Goal: Task Accomplishment & Management: Manage account settings

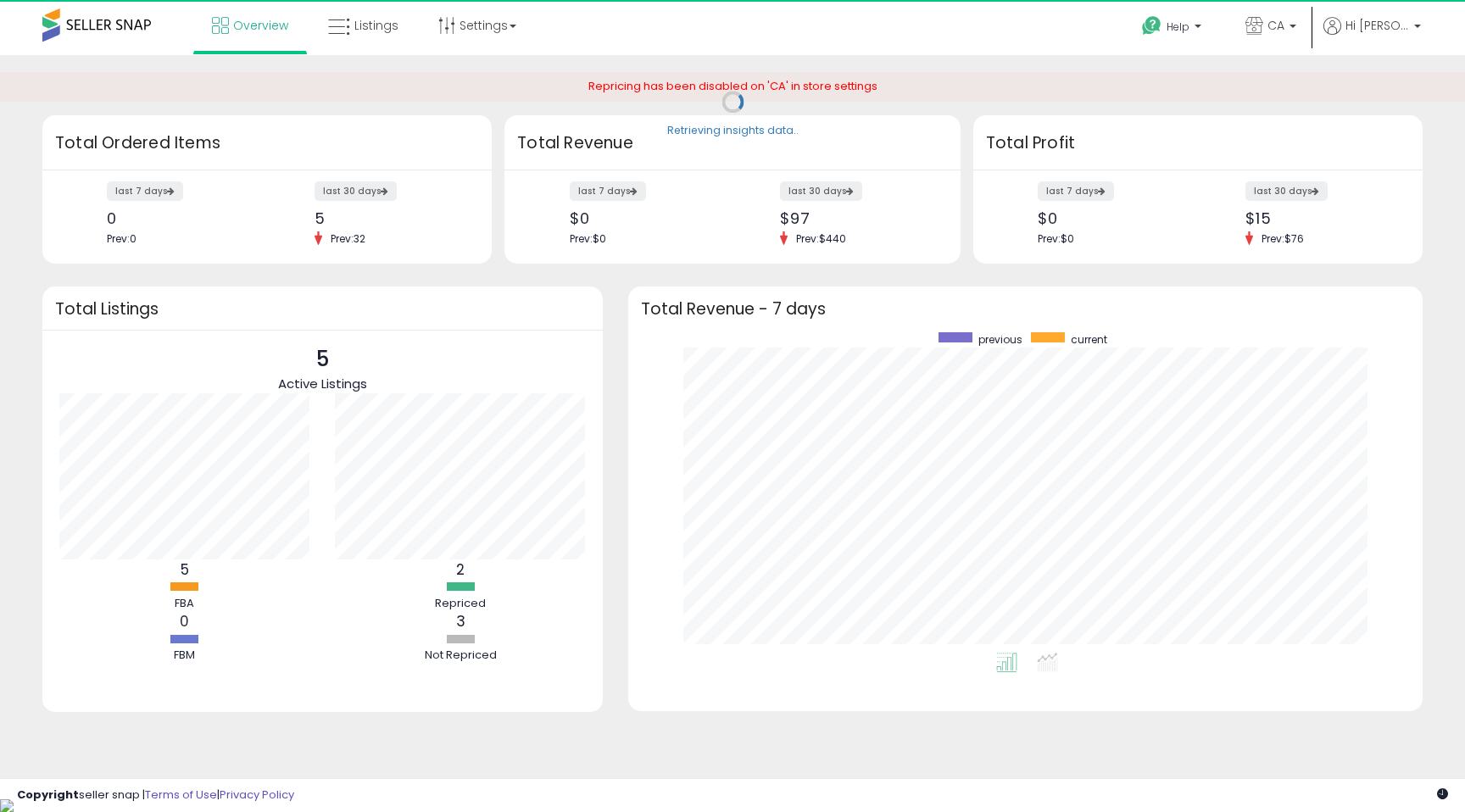
scroll to position [320, 761]
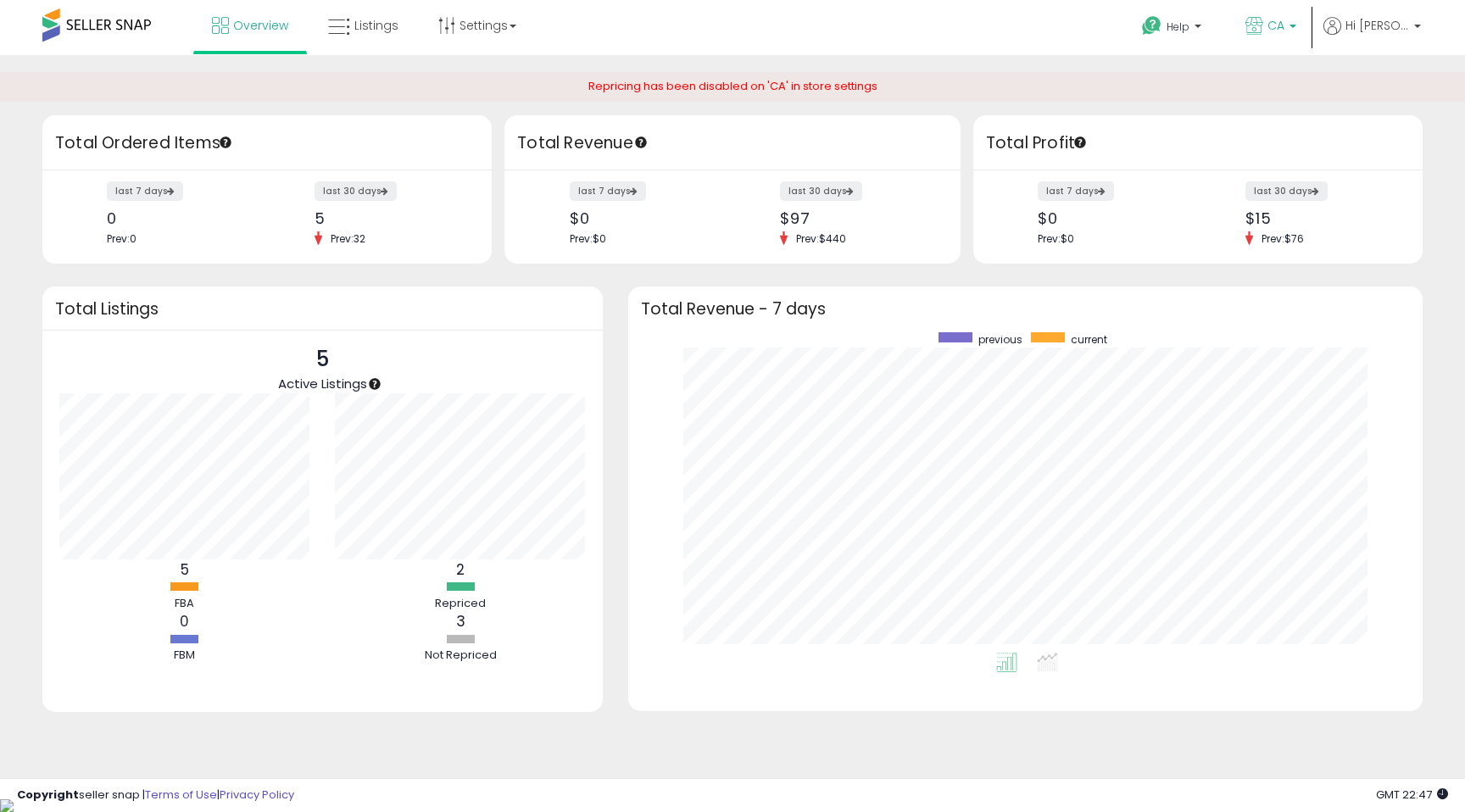
click at [1283, 30] on span "CA" at bounding box center [1275, 25] width 17 height 17
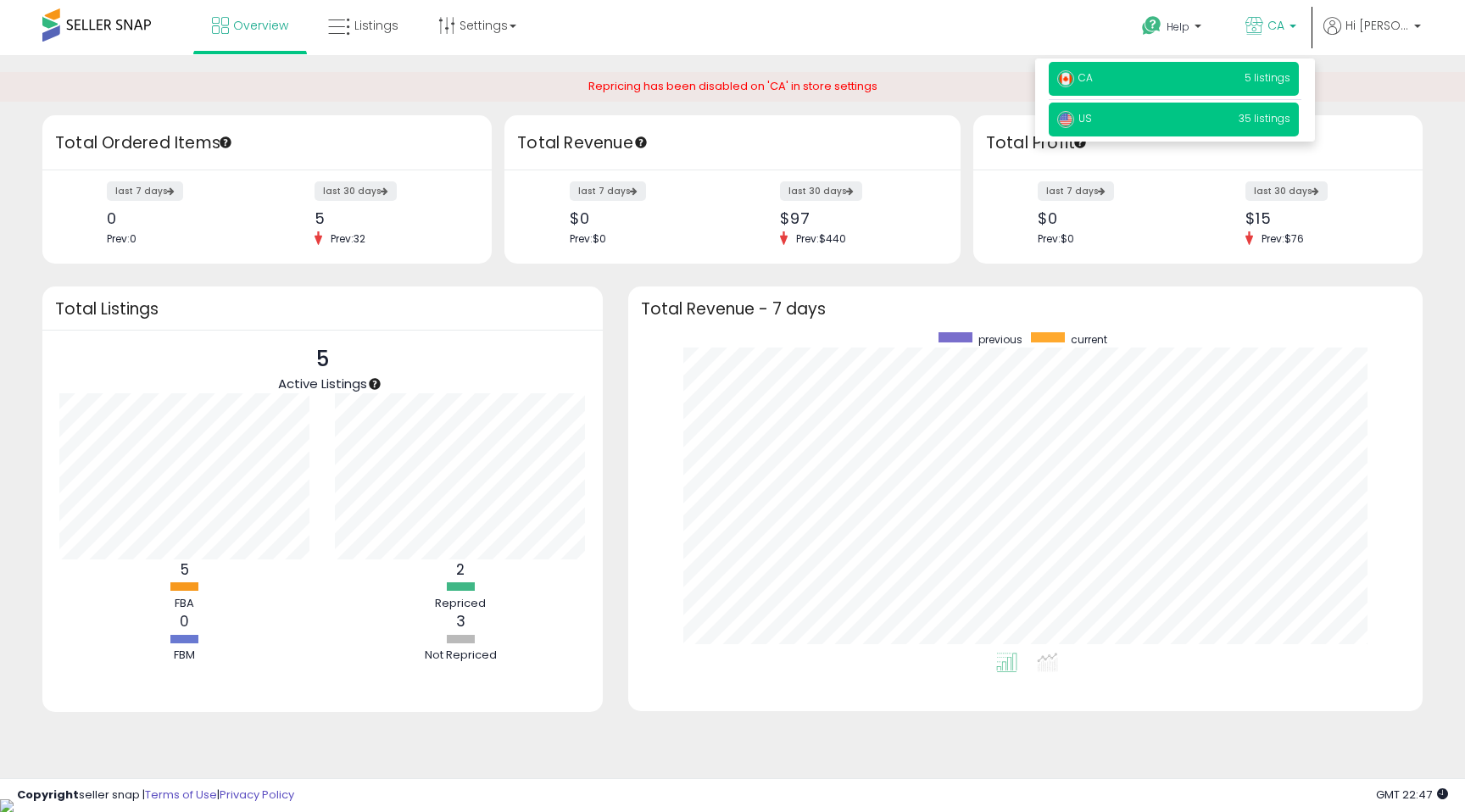
click at [1218, 118] on p "US 35 listings" at bounding box center [1173, 120] width 250 height 34
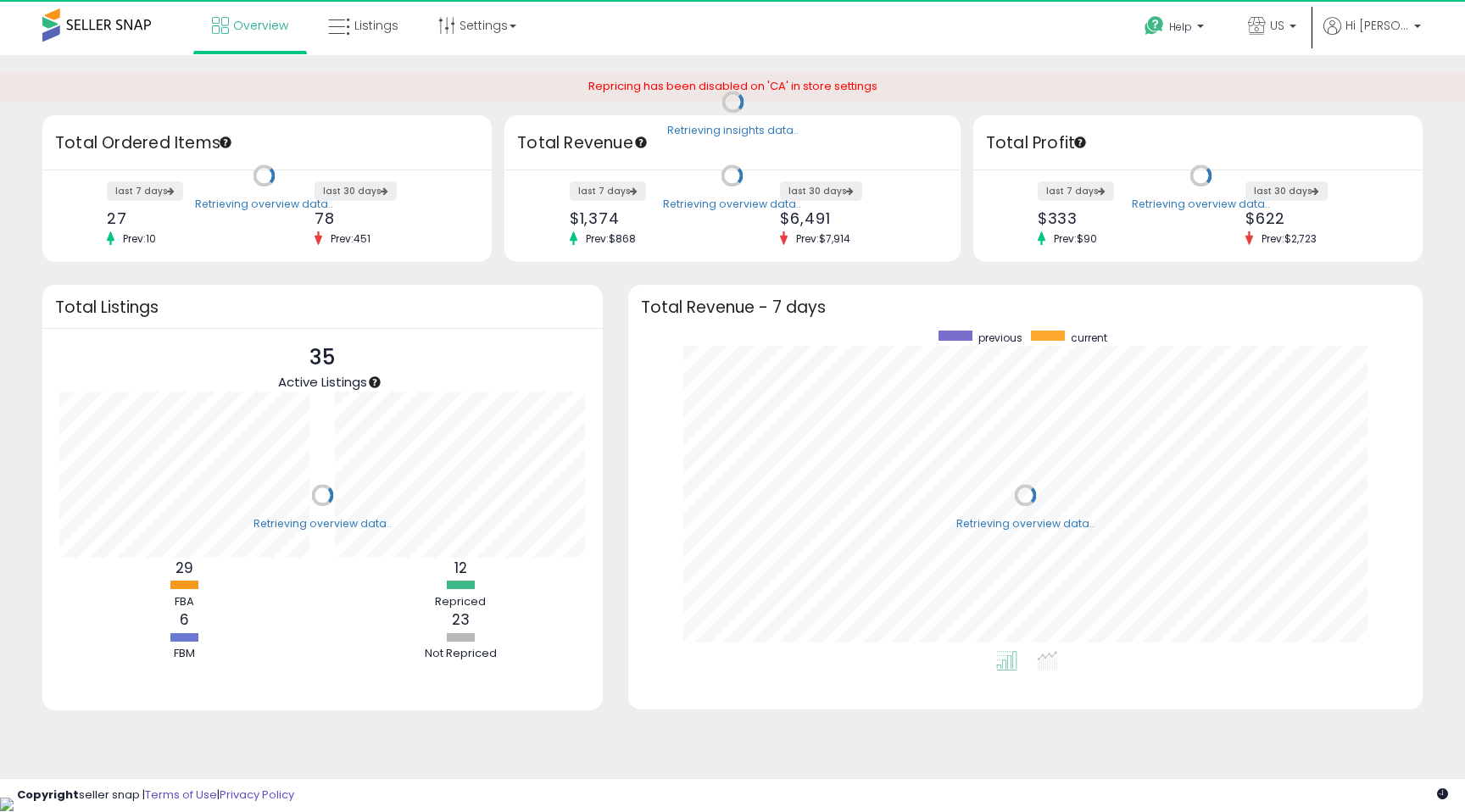
scroll to position [320, 761]
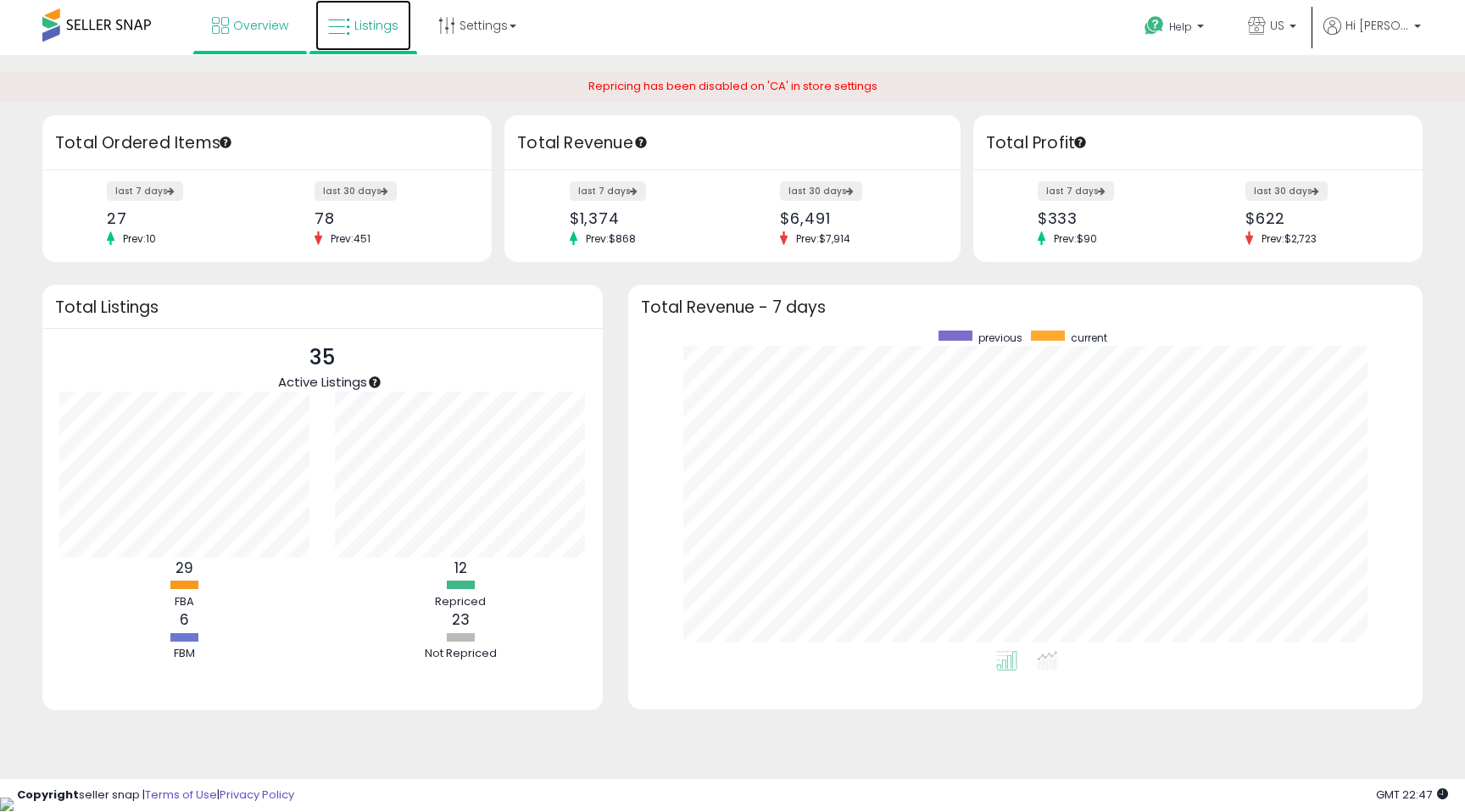
click at [385, 23] on span "Listings" at bounding box center [376, 25] width 44 height 17
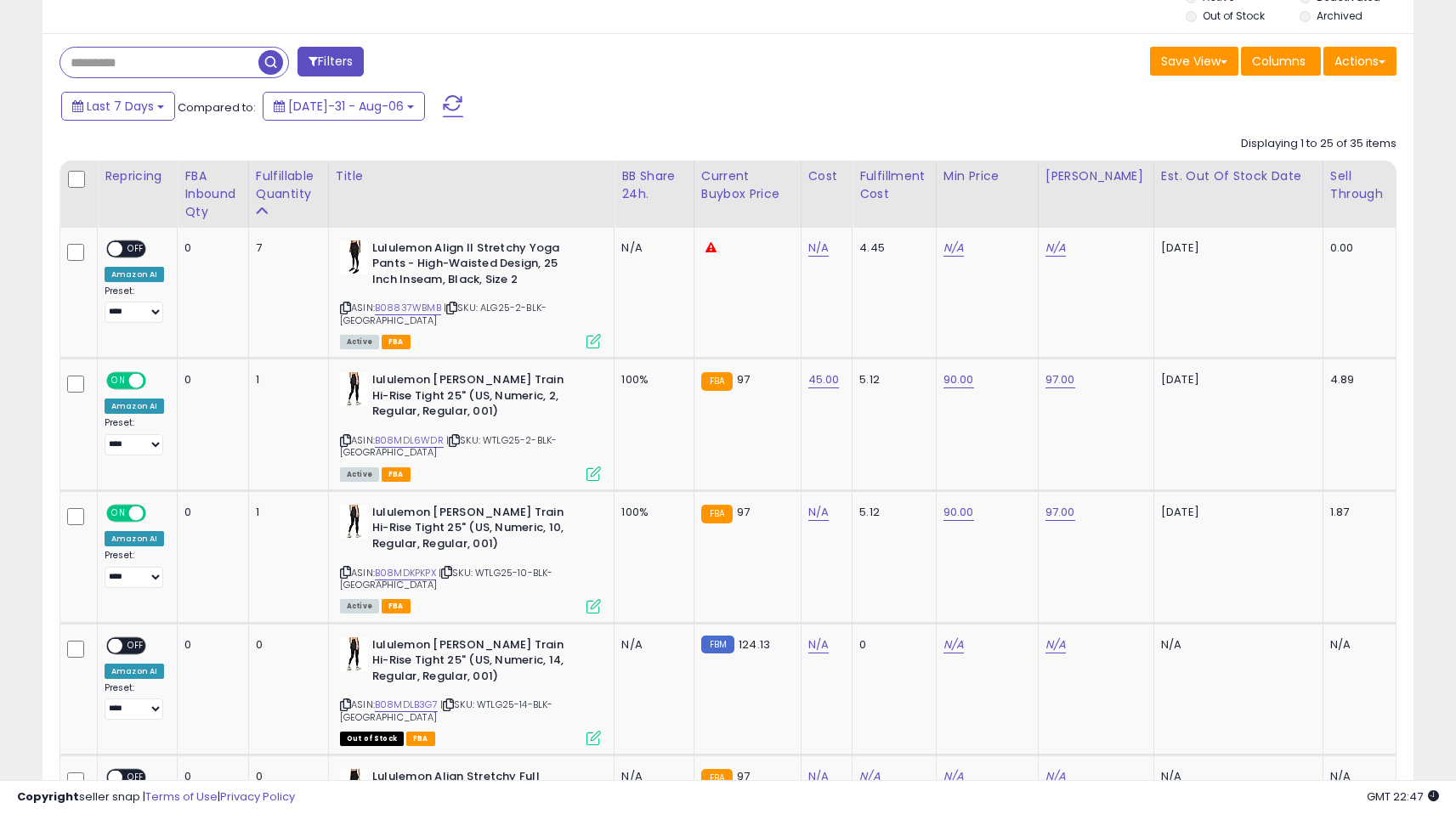
scroll to position [712, 0]
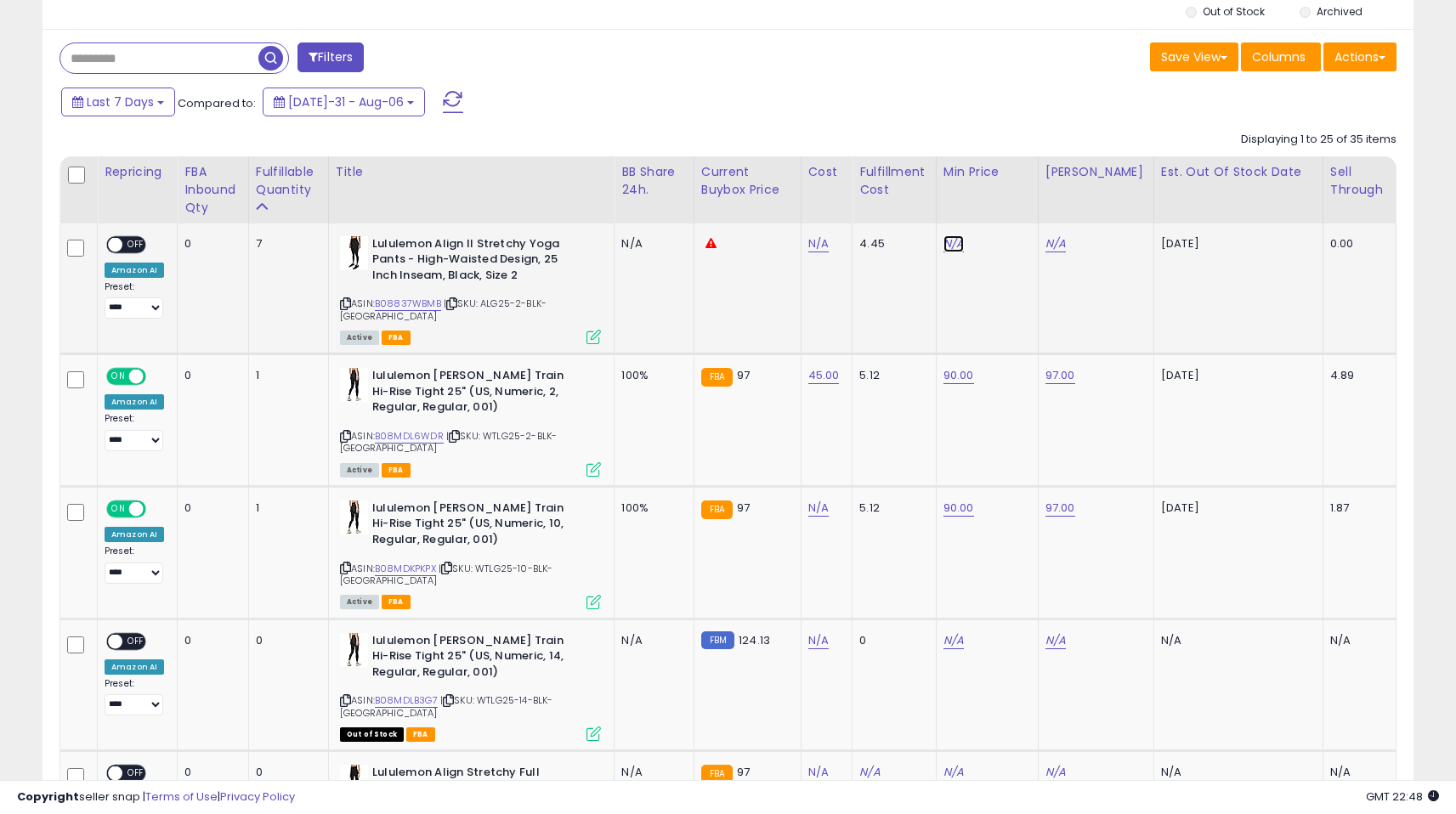
click at [963, 246] on link "N/A" at bounding box center [954, 243] width 21 height 17
type input "**"
click at [1026, 200] on icon "submit" at bounding box center [1021, 201] width 10 height 10
click at [1066, 249] on link "N/A" at bounding box center [1055, 243] width 21 height 17
type input "**"
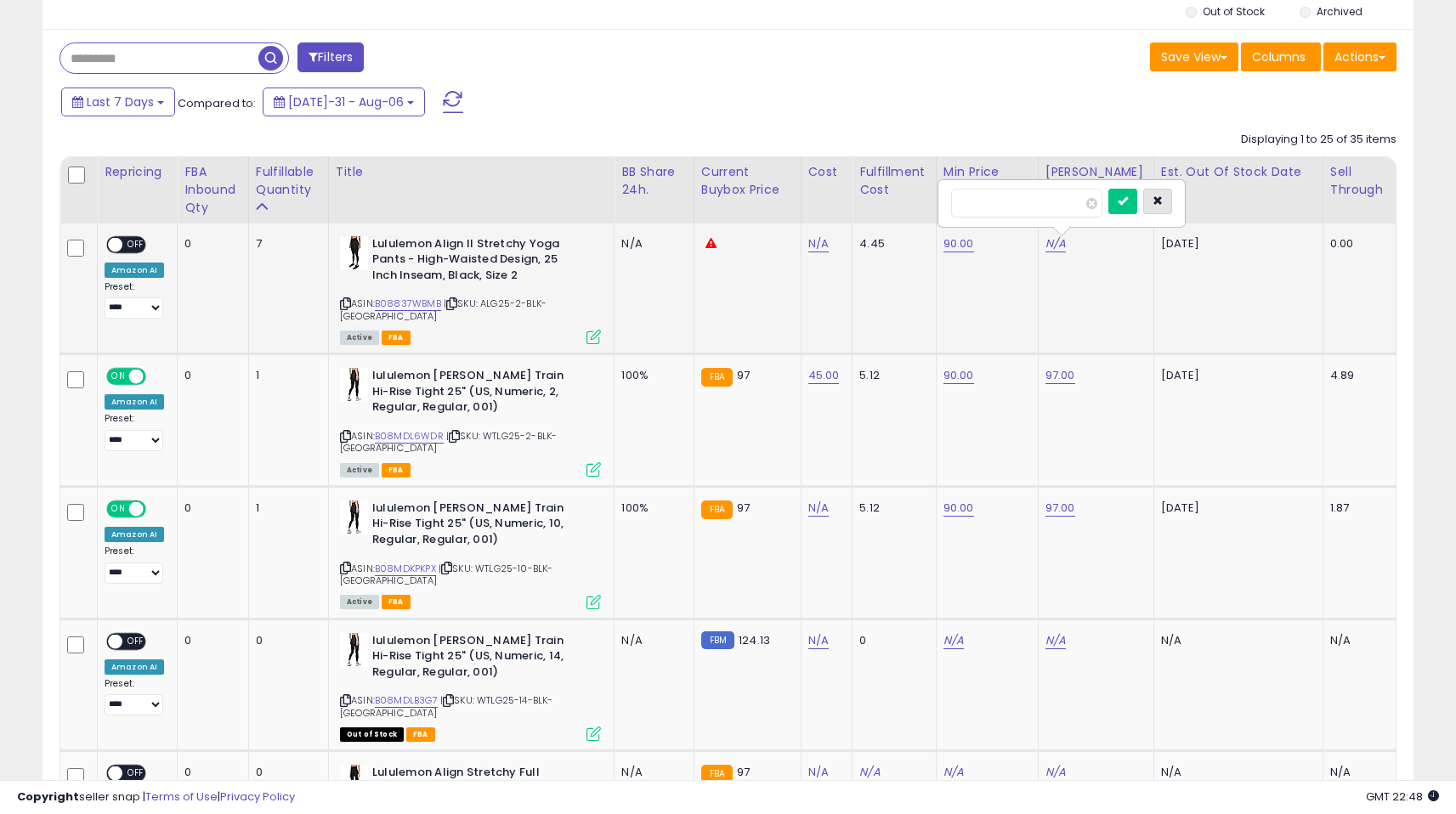
click at [1163, 203] on button "button" at bounding box center [1158, 202] width 29 height 26
click at [1069, 259] on td "N/A" at bounding box center [1096, 288] width 115 height 131
click at [1066, 240] on link "N/A" at bounding box center [1055, 243] width 21 height 17
type input "**"
click at [1128, 197] on icon "submit" at bounding box center [1123, 201] width 10 height 10
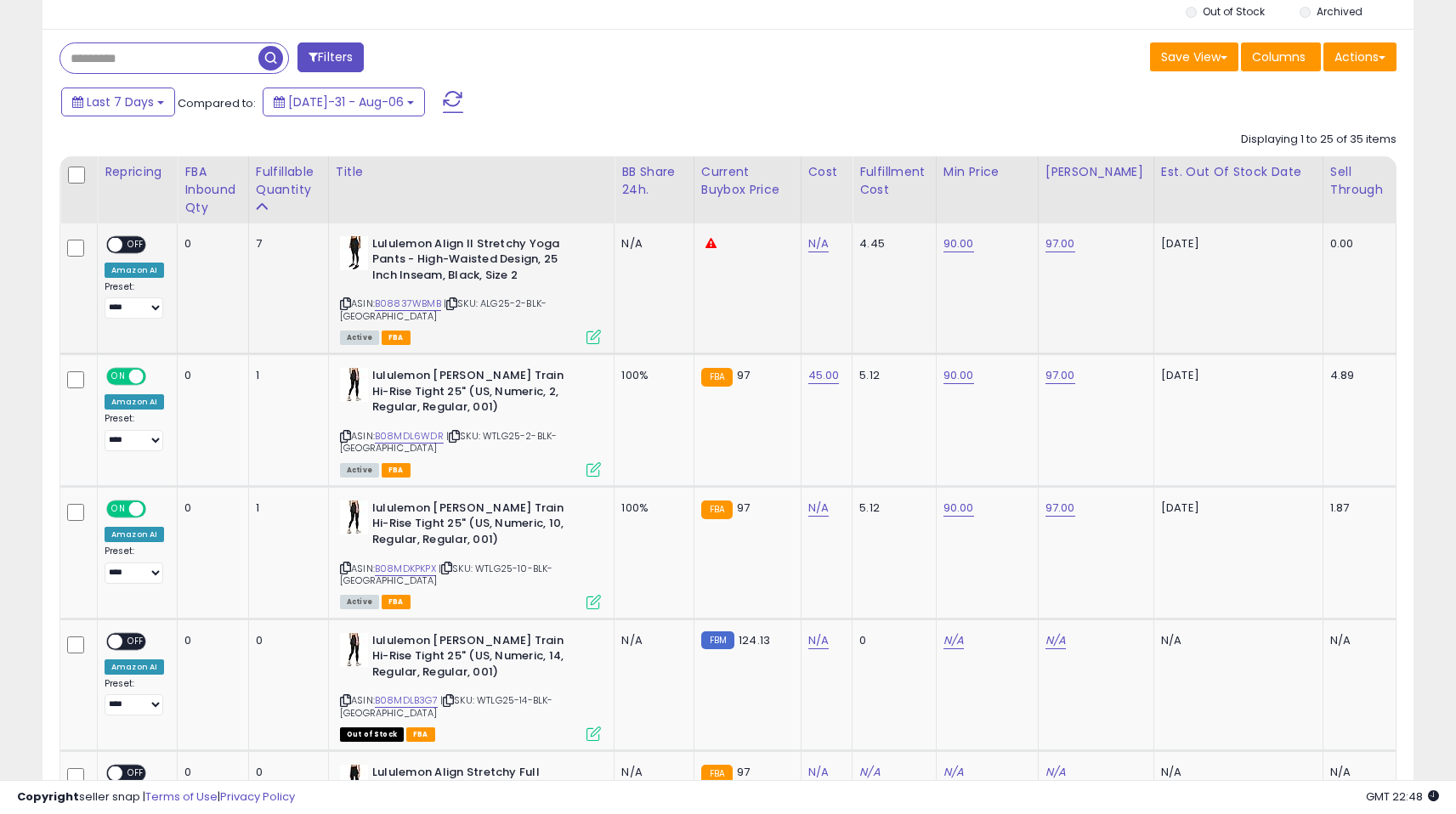
click at [128, 243] on span "OFF" at bounding box center [136, 244] width 28 height 15
click at [313, 180] on div "Fulfillable Quantity" at bounding box center [288, 181] width 66 height 35
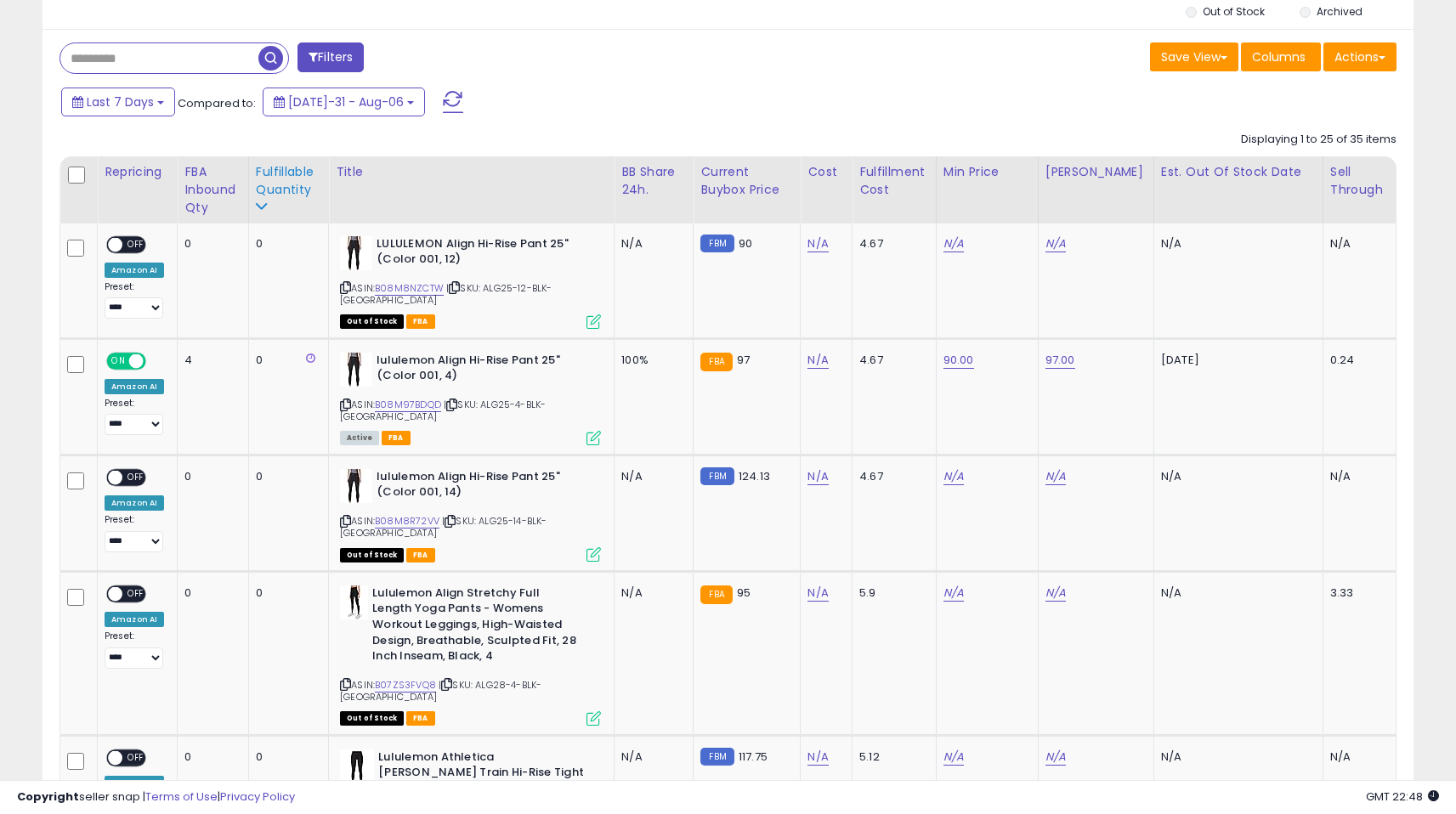
click at [294, 187] on div "Fulfillable Quantity" at bounding box center [288, 181] width 66 height 35
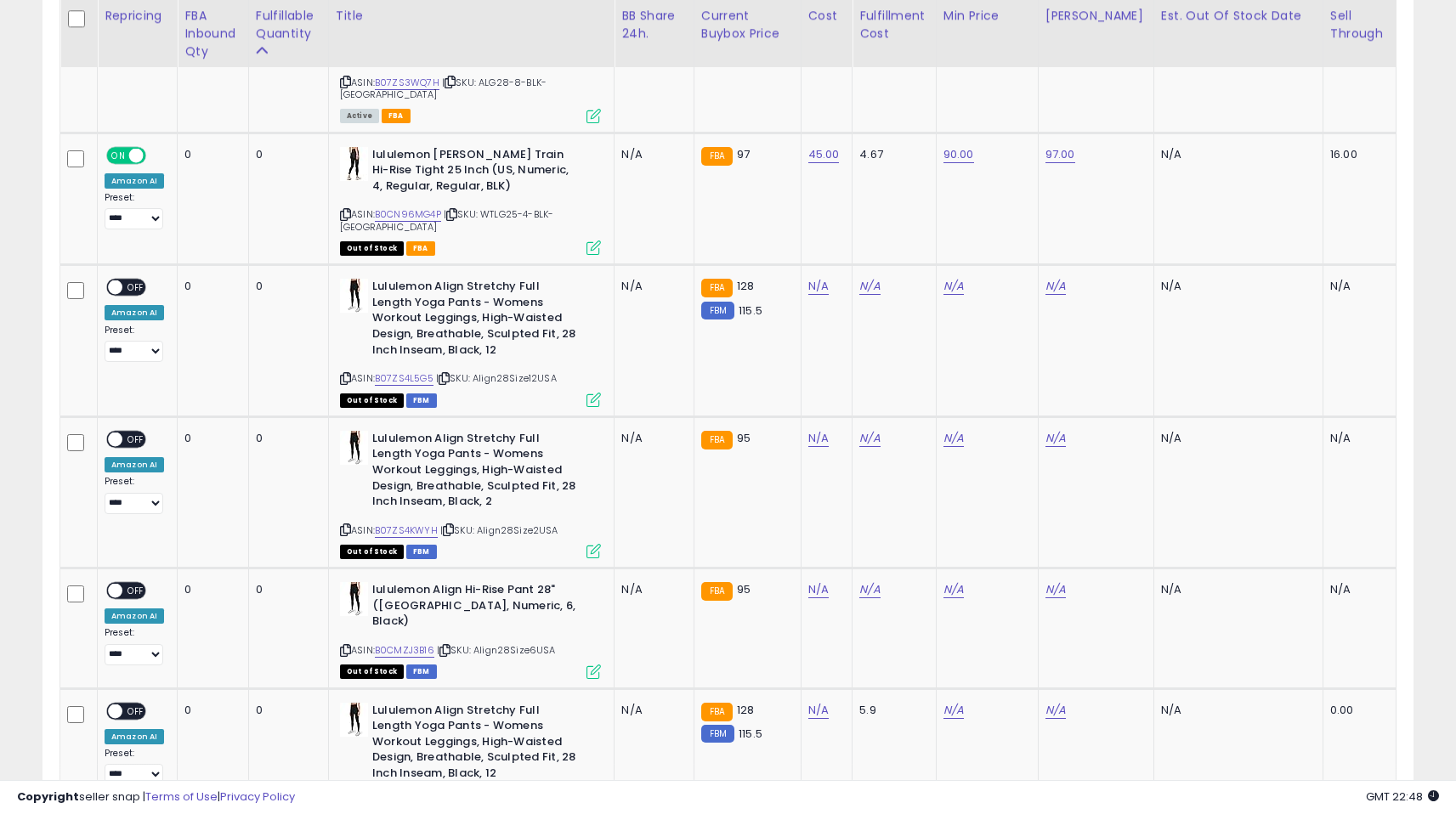
scroll to position [0, 0]
